Goal: Information Seeking & Learning: Learn about a topic

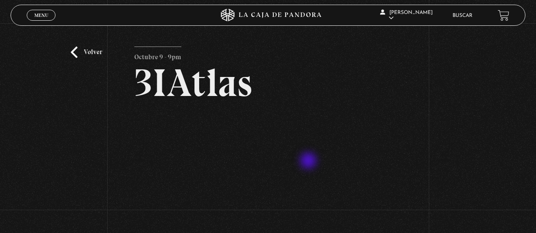
scroll to position [111, 0]
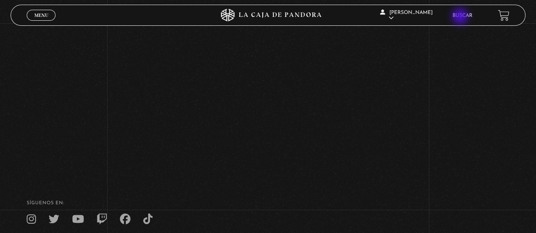
click at [461, 17] on link "Buscar" at bounding box center [462, 15] width 20 height 5
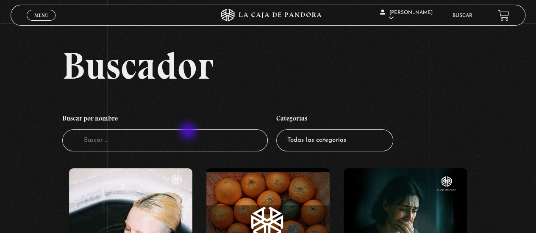
click at [189, 132] on input "Buscador" at bounding box center [165, 141] width 206 height 22
type input "green"
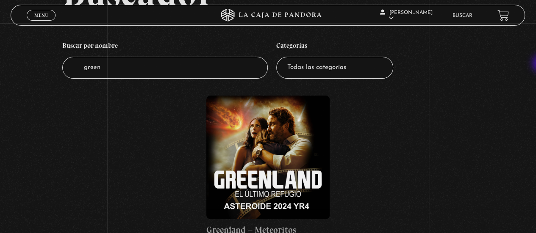
scroll to position [97, 0]
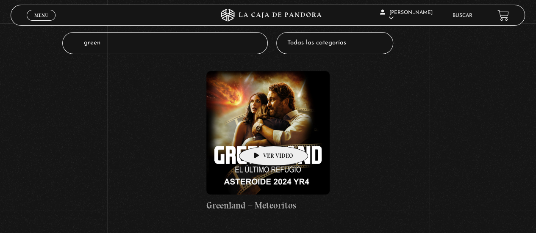
click at [260, 133] on figure at bounding box center [267, 132] width 123 height 123
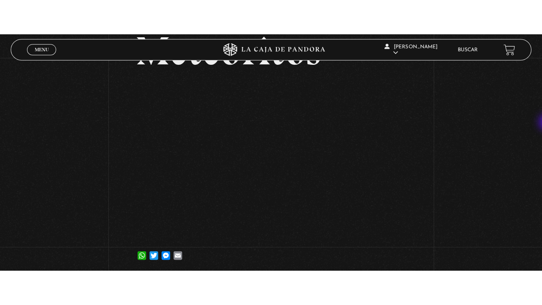
scroll to position [108, 0]
